Goal: Find contact information: Find contact information

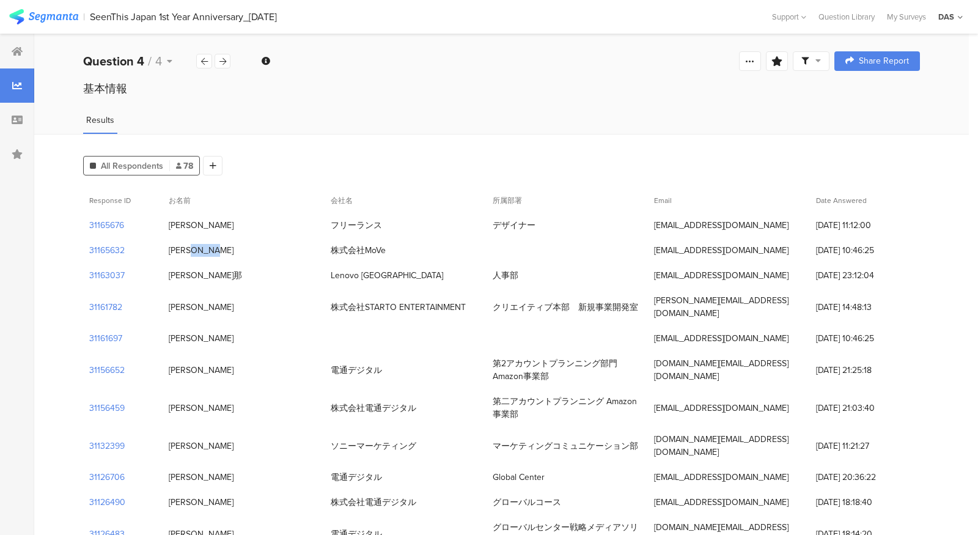
drag, startPoint x: 171, startPoint y: 249, endPoint x: 224, endPoint y: 249, distance: 53.8
click at [224, 249] on div "[PERSON_NAME]" at bounding box center [244, 250] width 162 height 25
copy div "[PERSON_NAME]"
click at [334, 253] on div "株式会社MoVe" at bounding box center [358, 250] width 55 height 13
drag, startPoint x: 334, startPoint y: 253, endPoint x: 385, endPoint y: 252, distance: 50.8
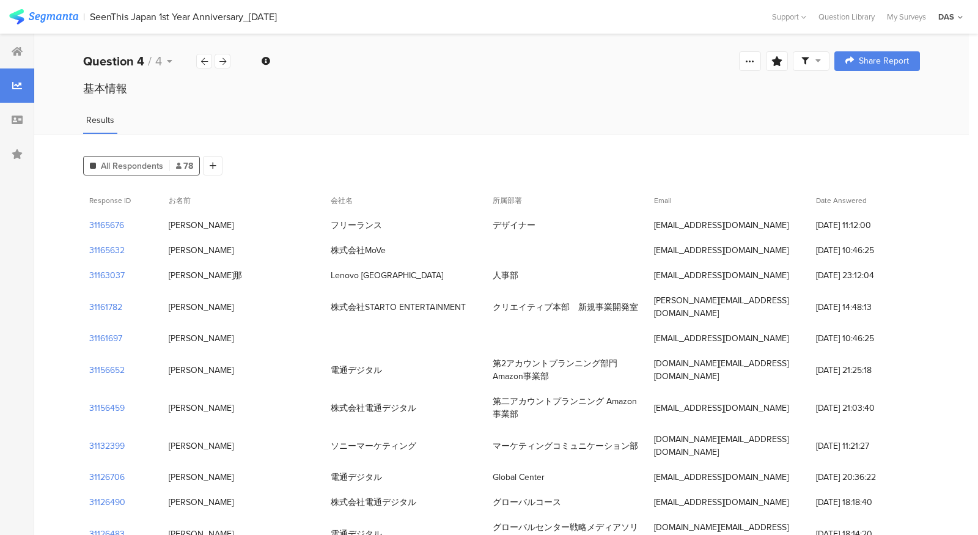
click at [385, 252] on div "株式会社MoVe" at bounding box center [358, 250] width 55 height 13
copy div "株式会社MoVe"
drag, startPoint x: 652, startPoint y: 256, endPoint x: 746, endPoint y: 250, distance: 93.7
click at [746, 250] on div "[EMAIL_ADDRESS][DOMAIN_NAME]" at bounding box center [729, 250] width 162 height 25
copy div "[EMAIL_ADDRESS][DOMAIN_NAME]"
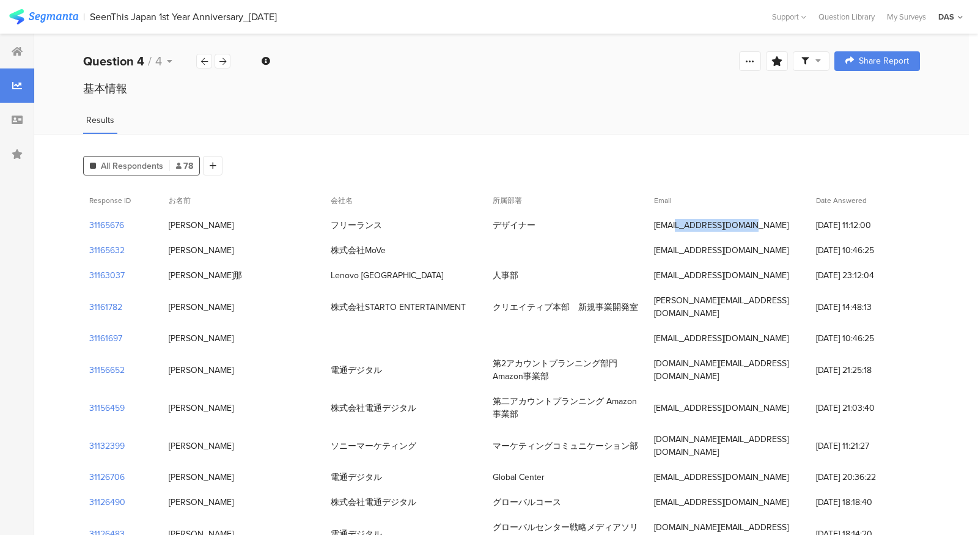
drag, startPoint x: 657, startPoint y: 223, endPoint x: 734, endPoint y: 223, distance: 77.0
click at [734, 223] on div "[EMAIL_ADDRESS][DOMAIN_NAME]" at bounding box center [729, 225] width 162 height 25
copy div "[EMAIL_ADDRESS][DOMAIN_NAME]"
